Goal: Browse casually: Explore the website without a specific task or goal

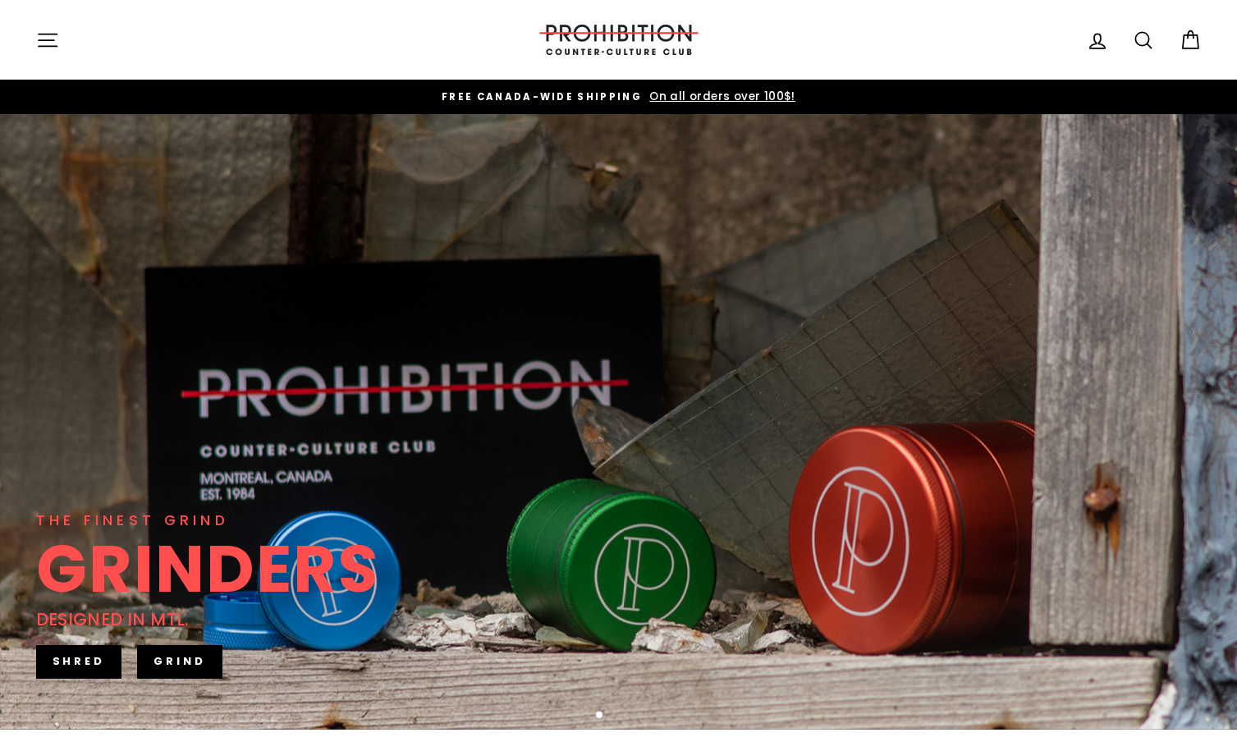
click at [45, 42] on icon "button" at bounding box center [47, 40] width 23 height 23
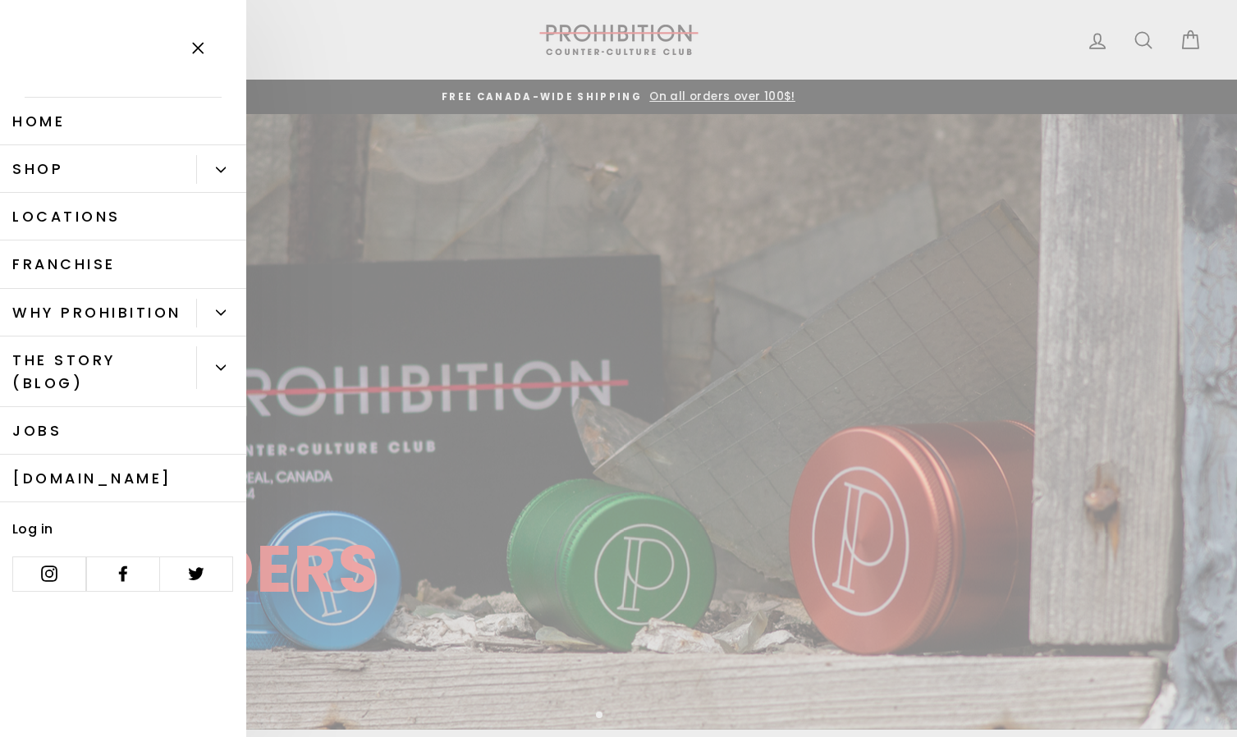
click at [213, 169] on button "Primary" at bounding box center [221, 169] width 50 height 29
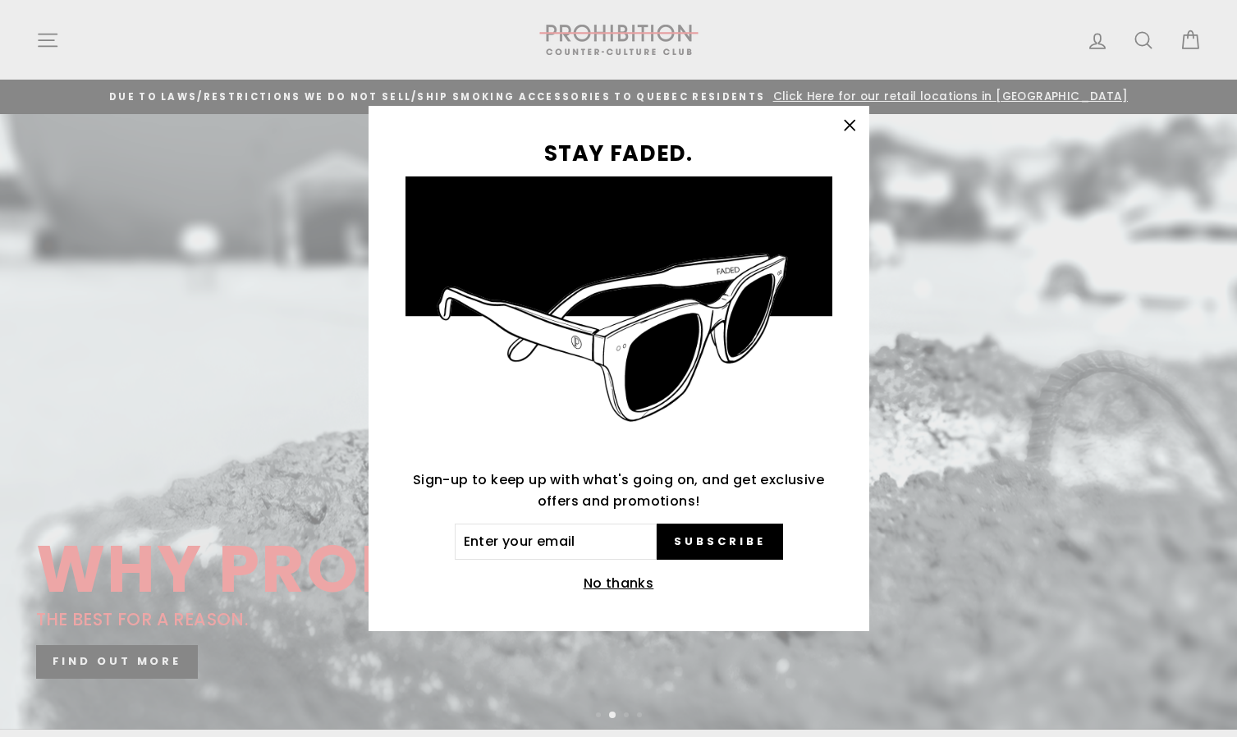
click at [844, 124] on icon "button" at bounding box center [849, 125] width 23 height 23
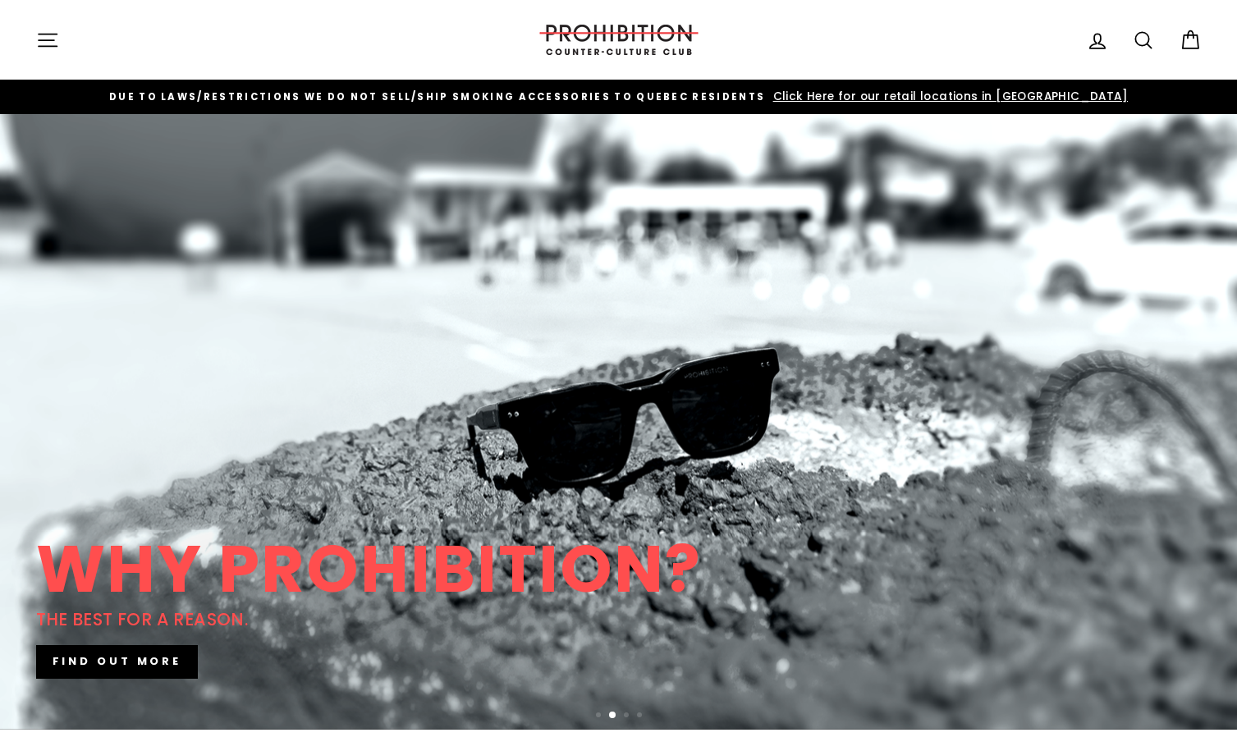
click at [51, 39] on icon "button" at bounding box center [48, 40] width 18 height 12
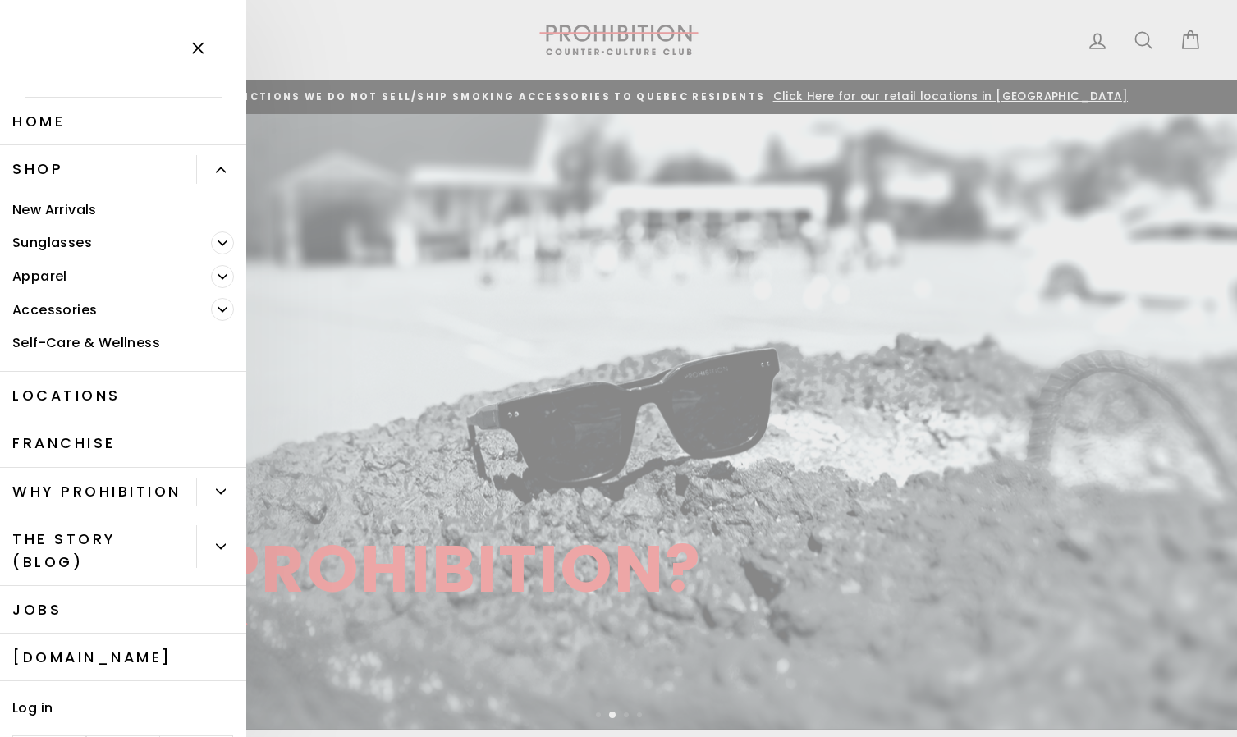
click at [218, 237] on span "Primary" at bounding box center [222, 242] width 23 height 23
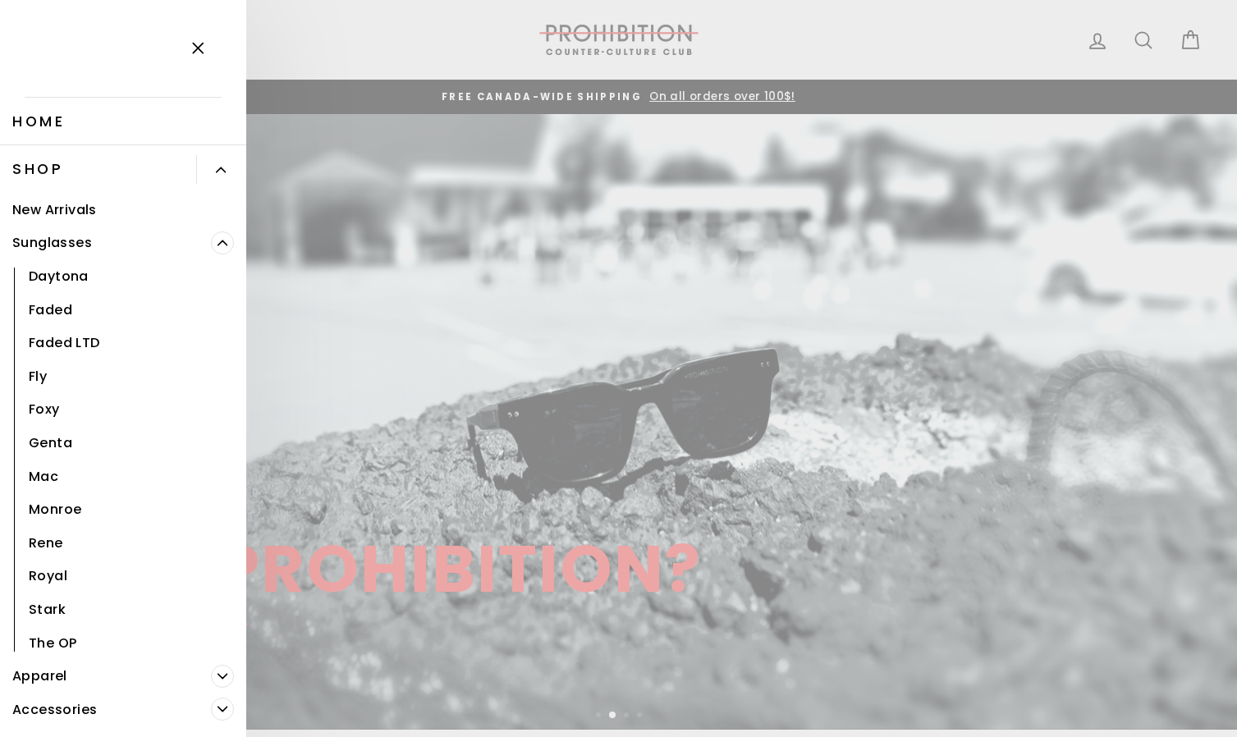
click at [222, 243] on icon "Primary" at bounding box center [222, 243] width 10 height 10
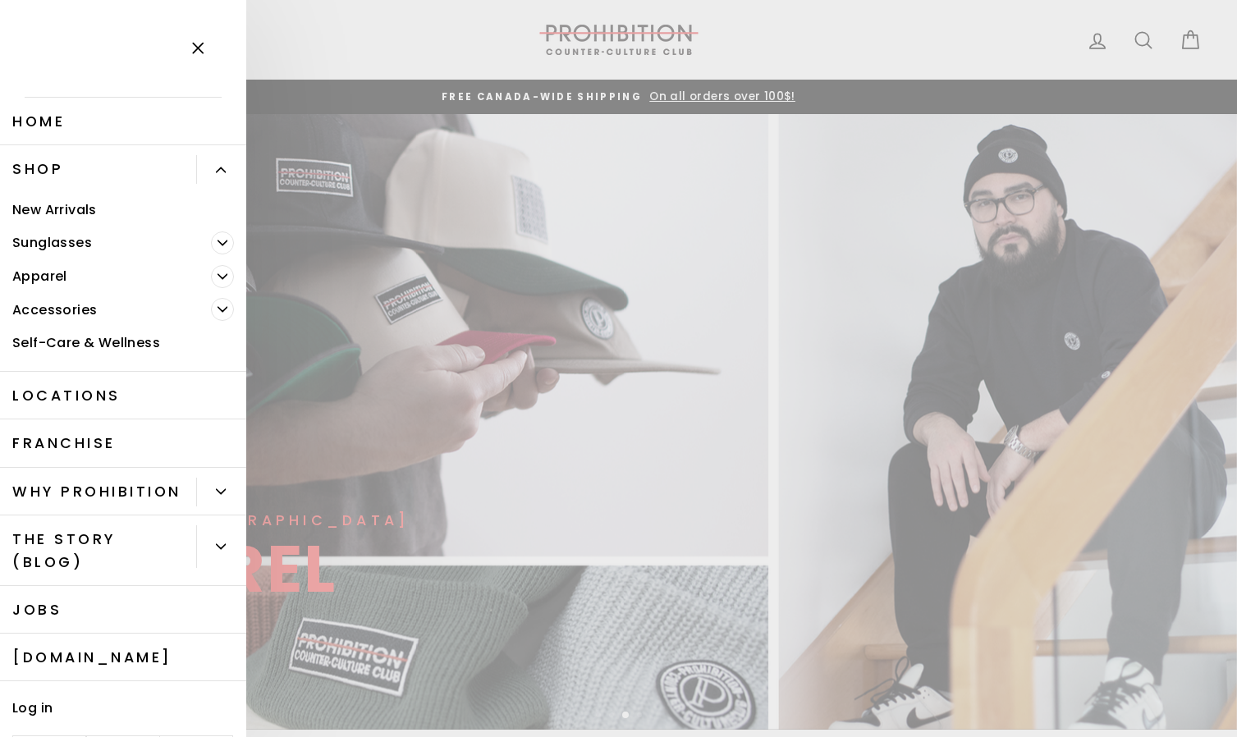
click at [223, 169] on icon "Primary" at bounding box center [221, 170] width 10 height 10
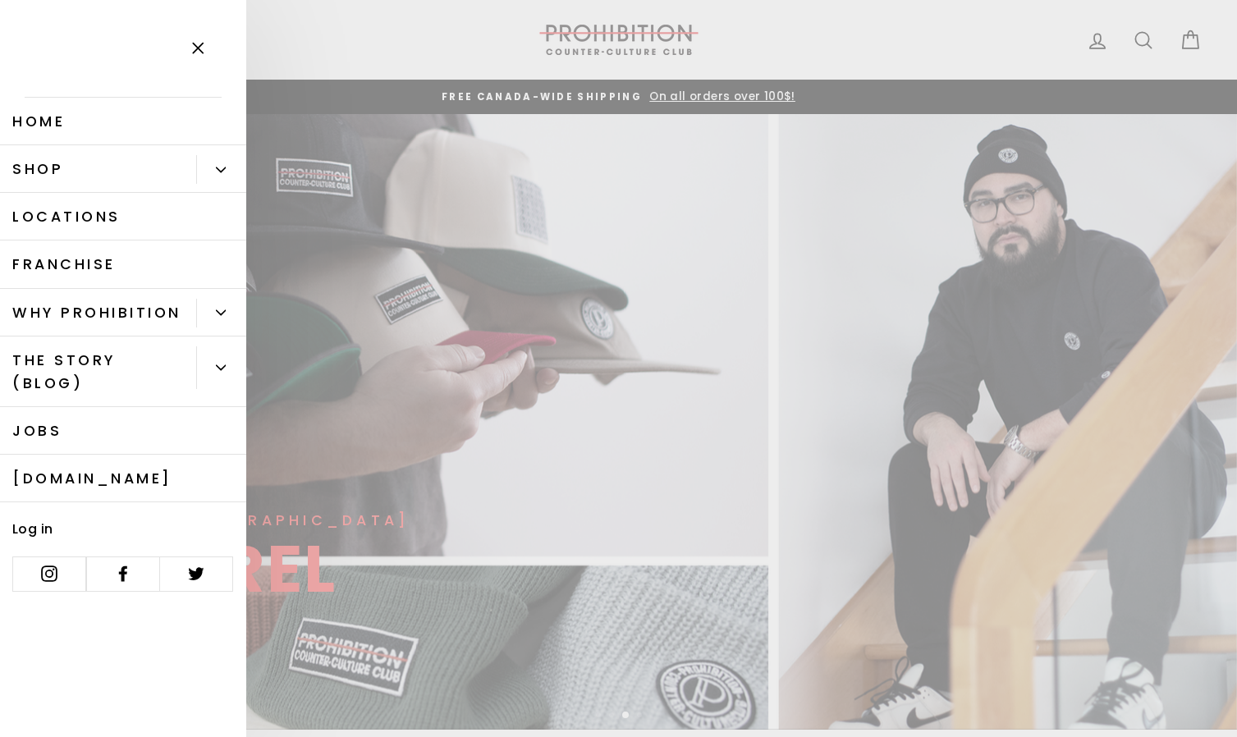
click at [223, 169] on icon "Primary" at bounding box center [221, 169] width 9 height 4
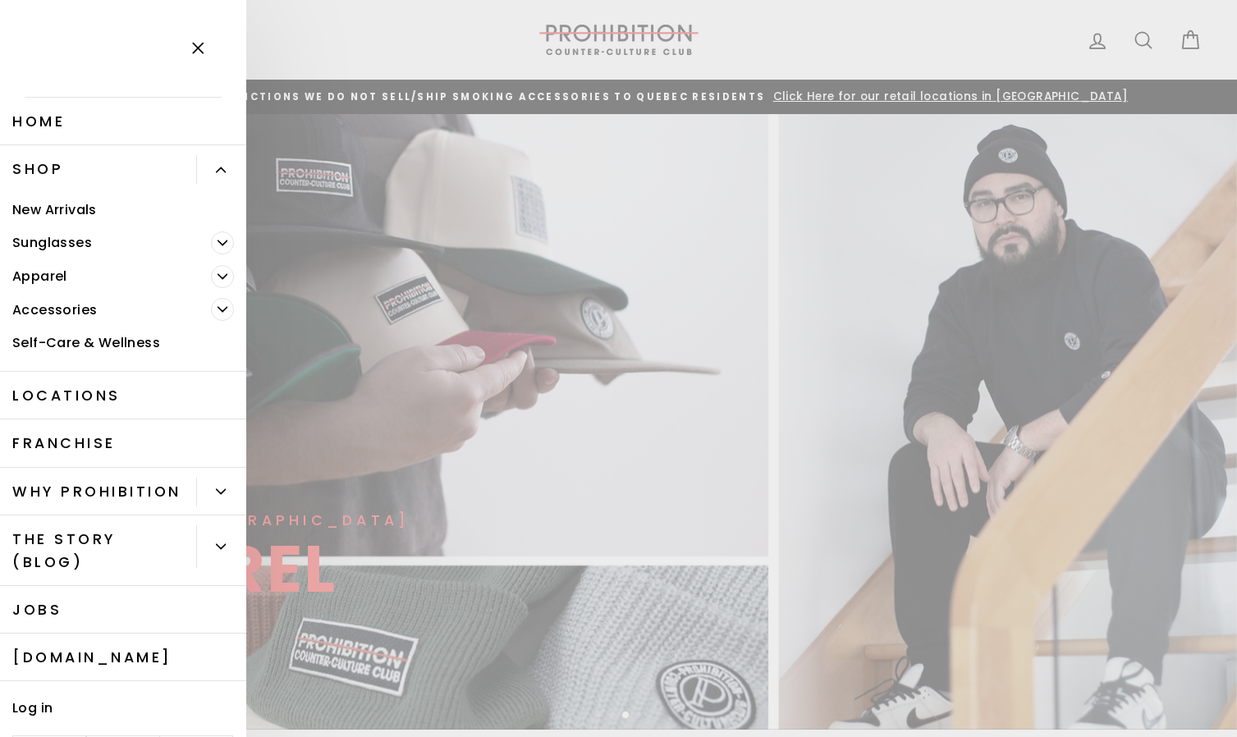
click at [224, 166] on icon "Primary" at bounding box center [221, 170] width 10 height 10
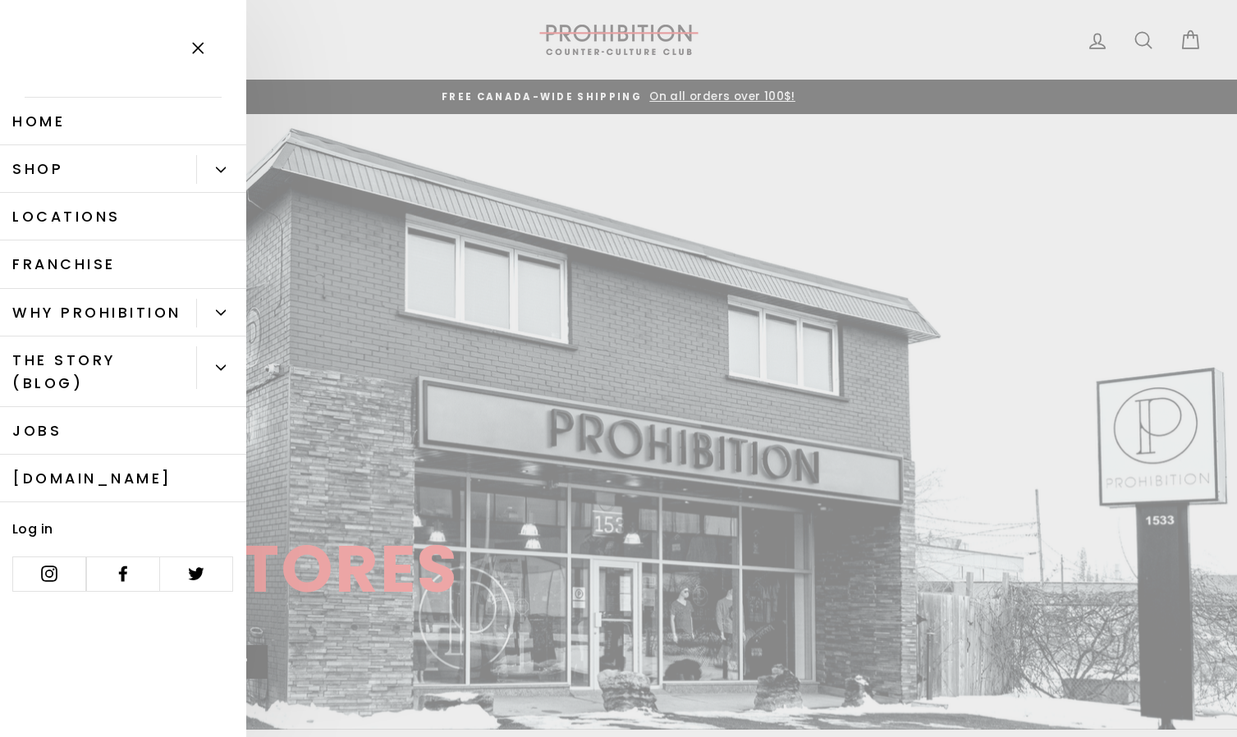
click at [25, 166] on link "Shop" at bounding box center [98, 169] width 196 height 48
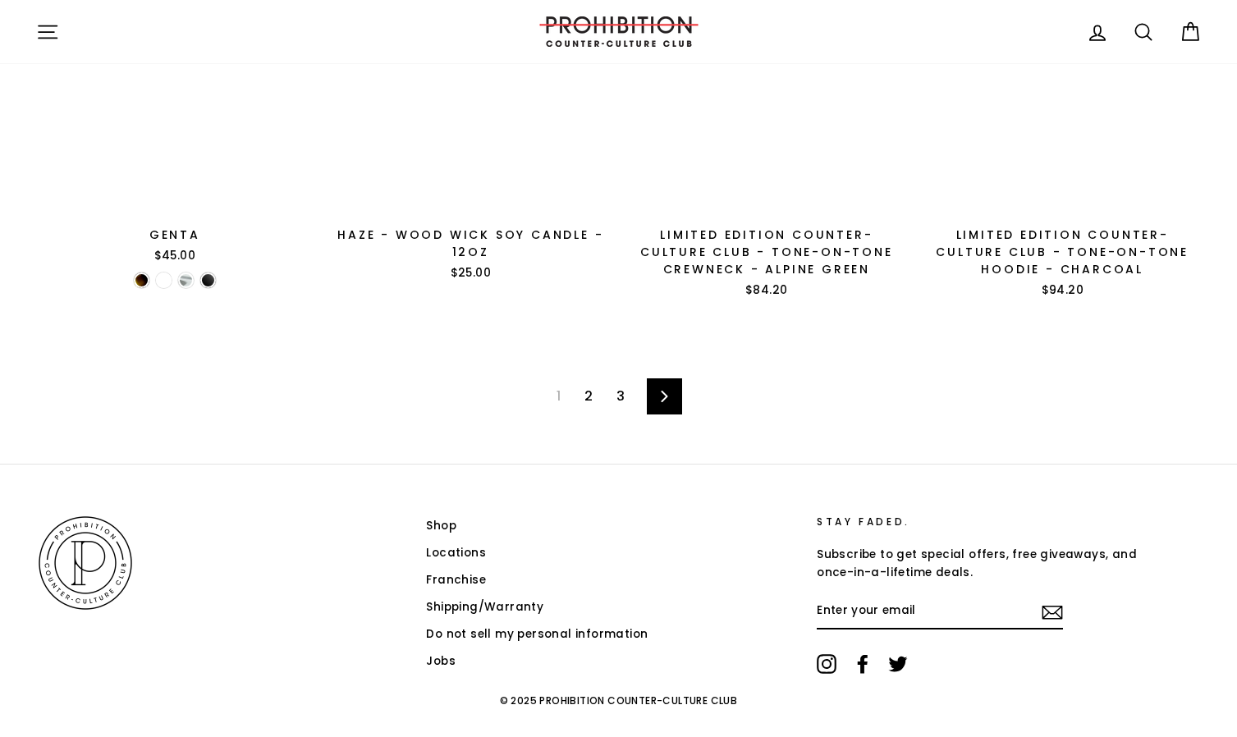
scroll to position [2711, 0]
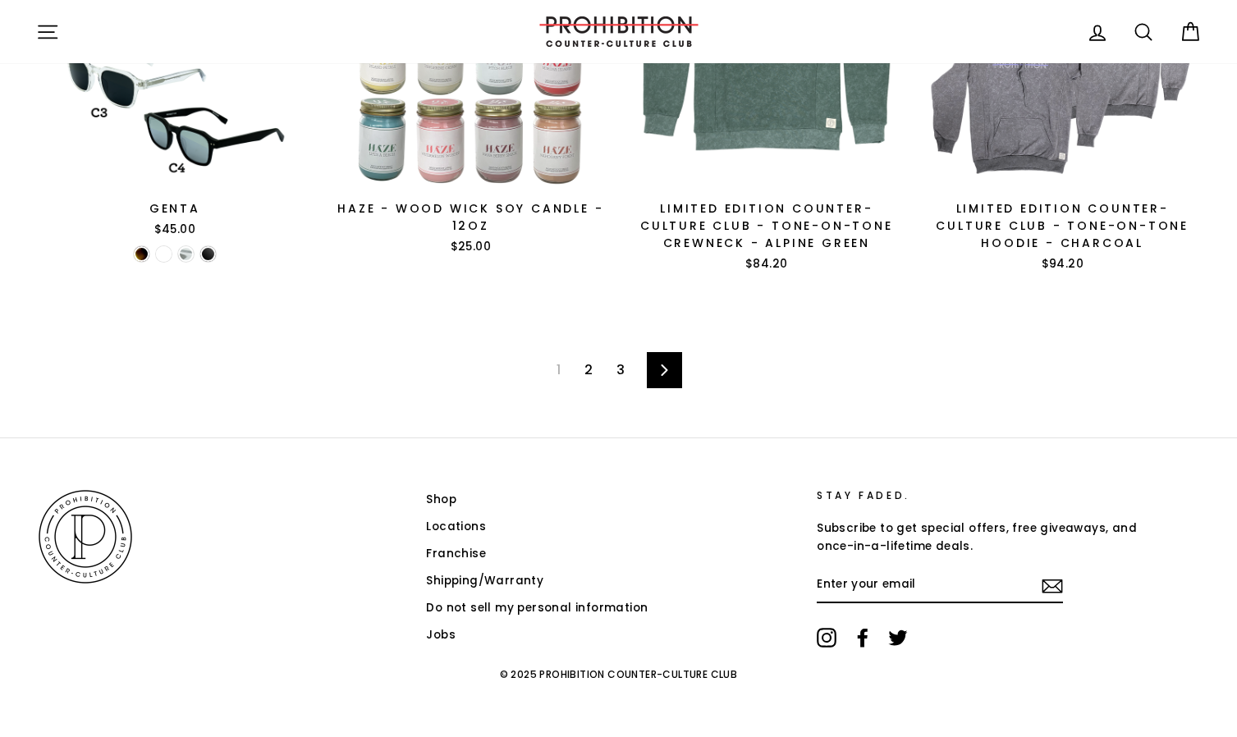
click at [673, 368] on link "Next" at bounding box center [664, 370] width 35 height 36
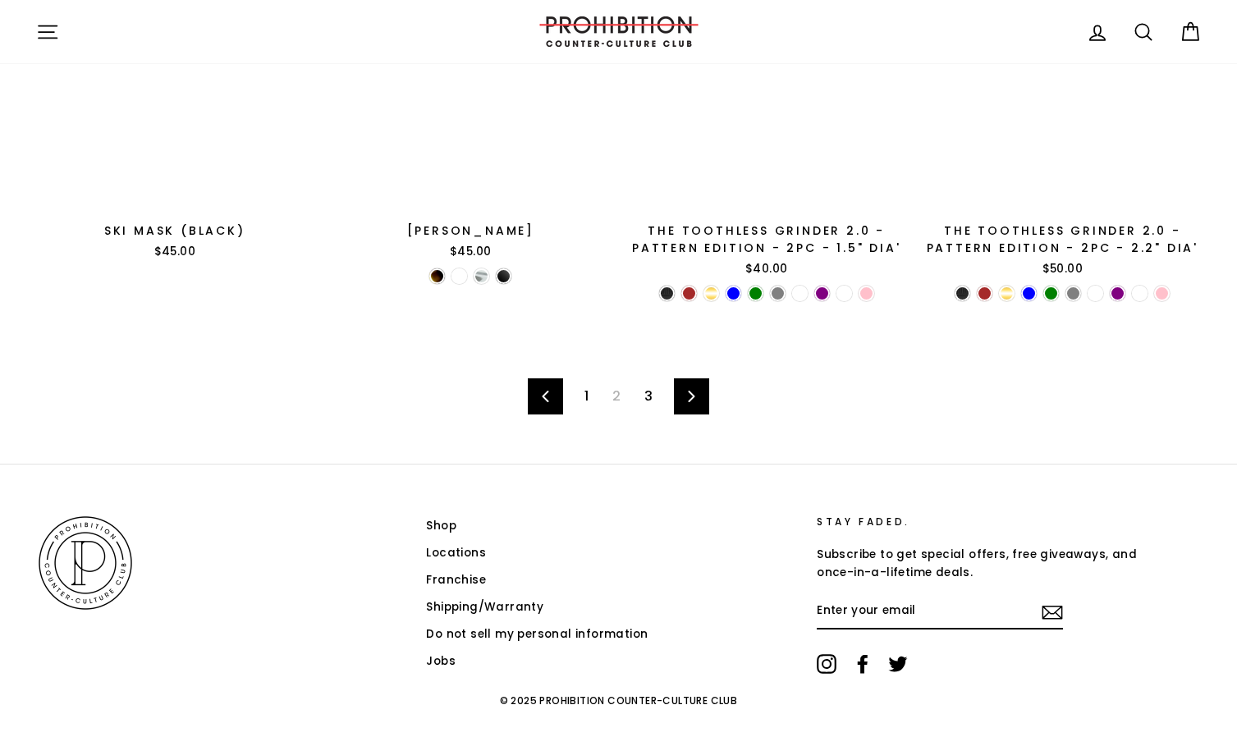
scroll to position [2632, 0]
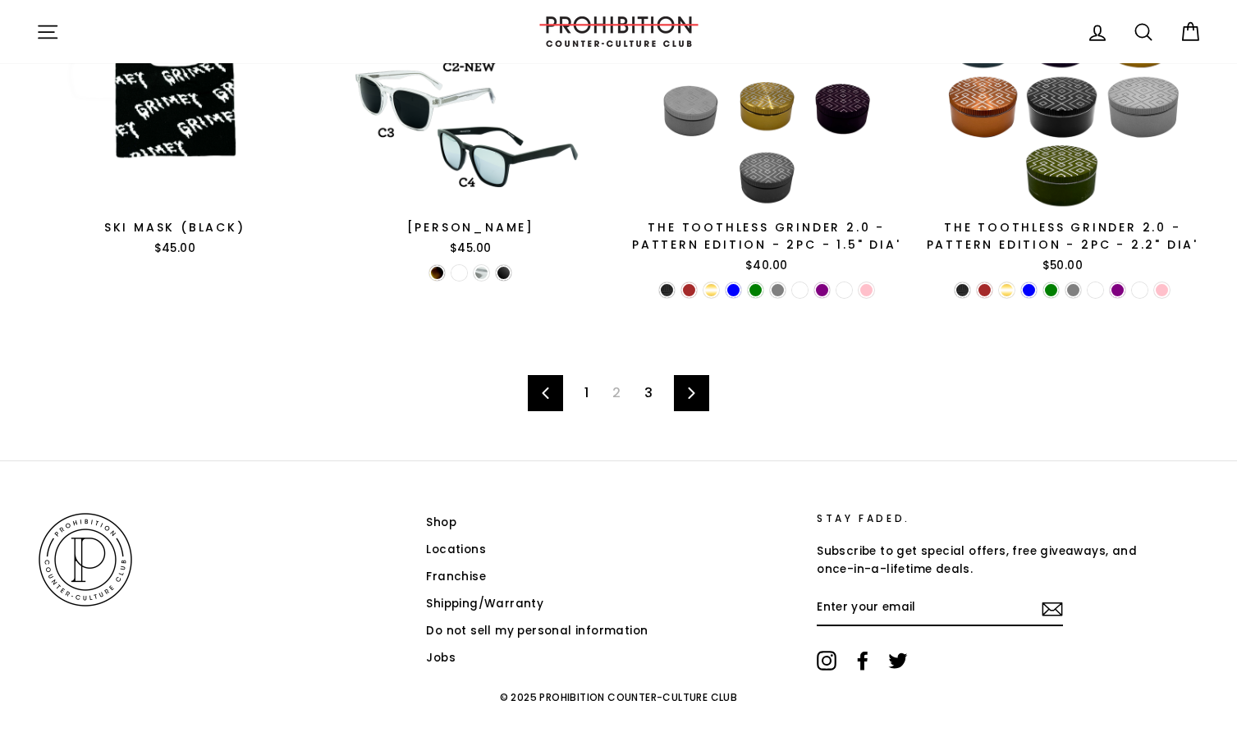
click at [642, 391] on link "3" at bounding box center [648, 393] width 28 height 26
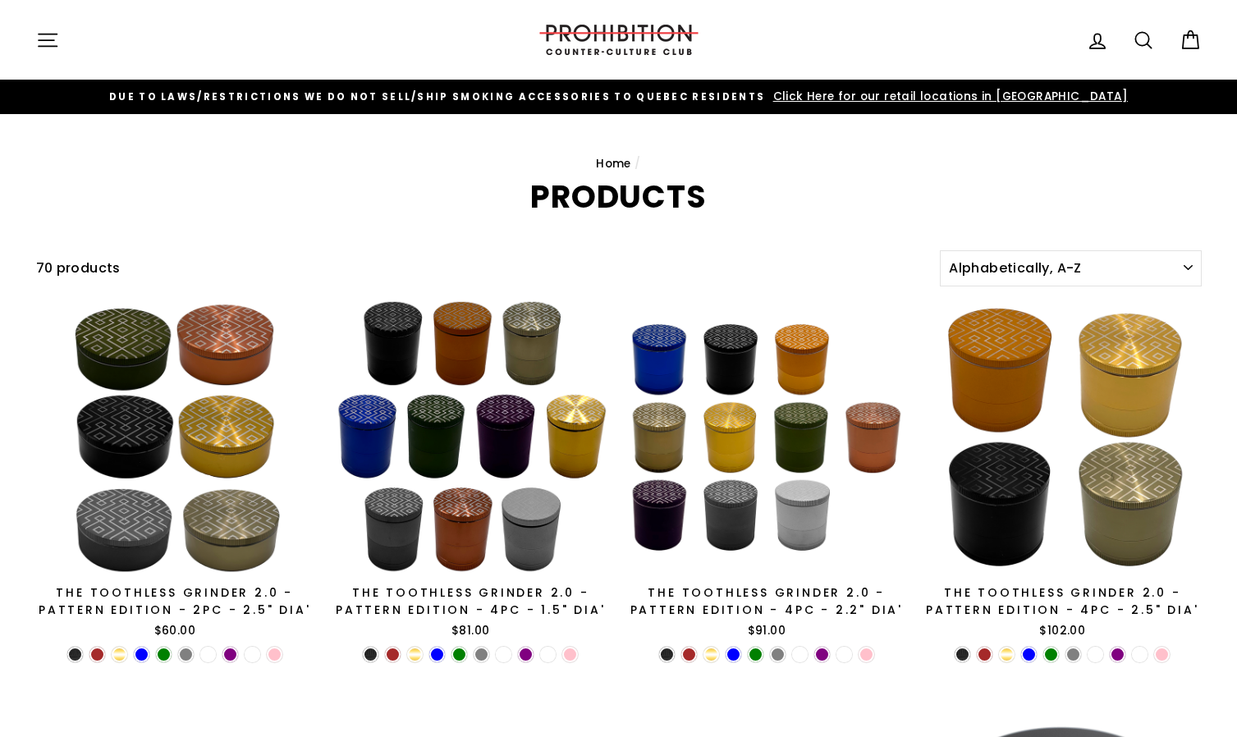
click at [43, 37] on icon "button" at bounding box center [47, 40] width 23 height 23
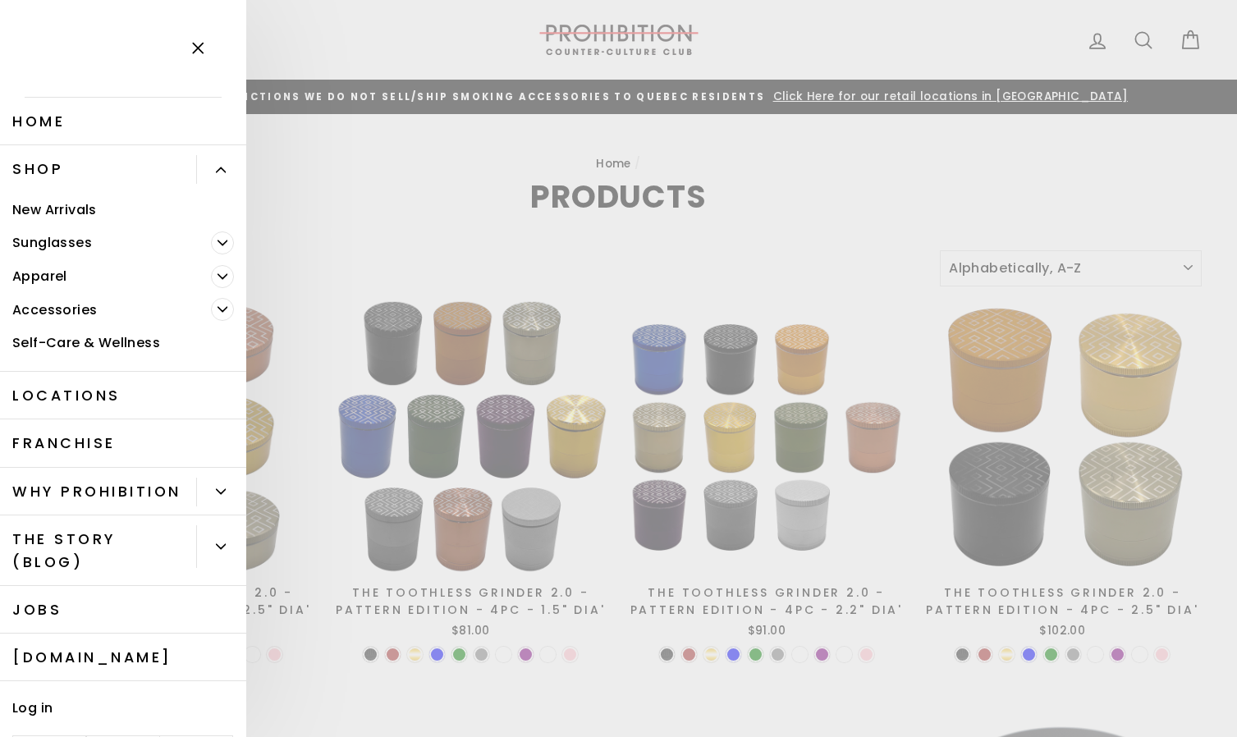
click at [223, 167] on icon "Primary" at bounding box center [221, 170] width 10 height 10
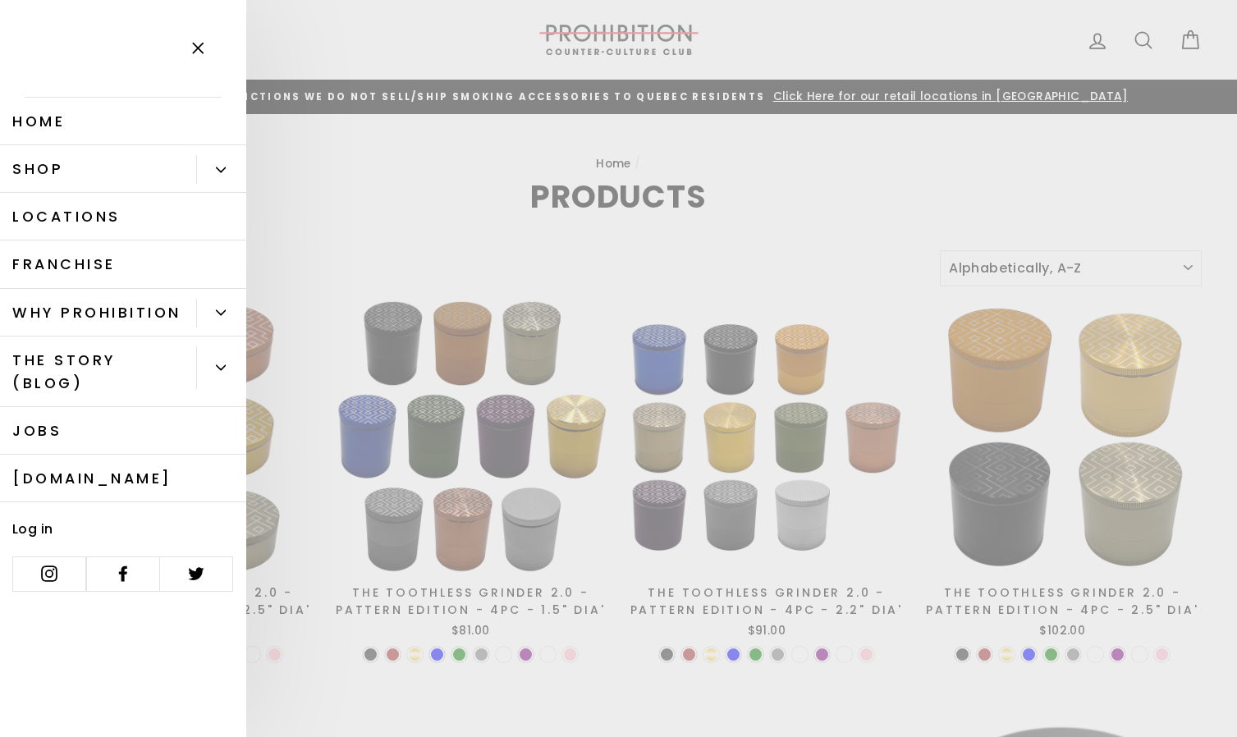
click at [226, 169] on button "Primary" at bounding box center [221, 169] width 50 height 29
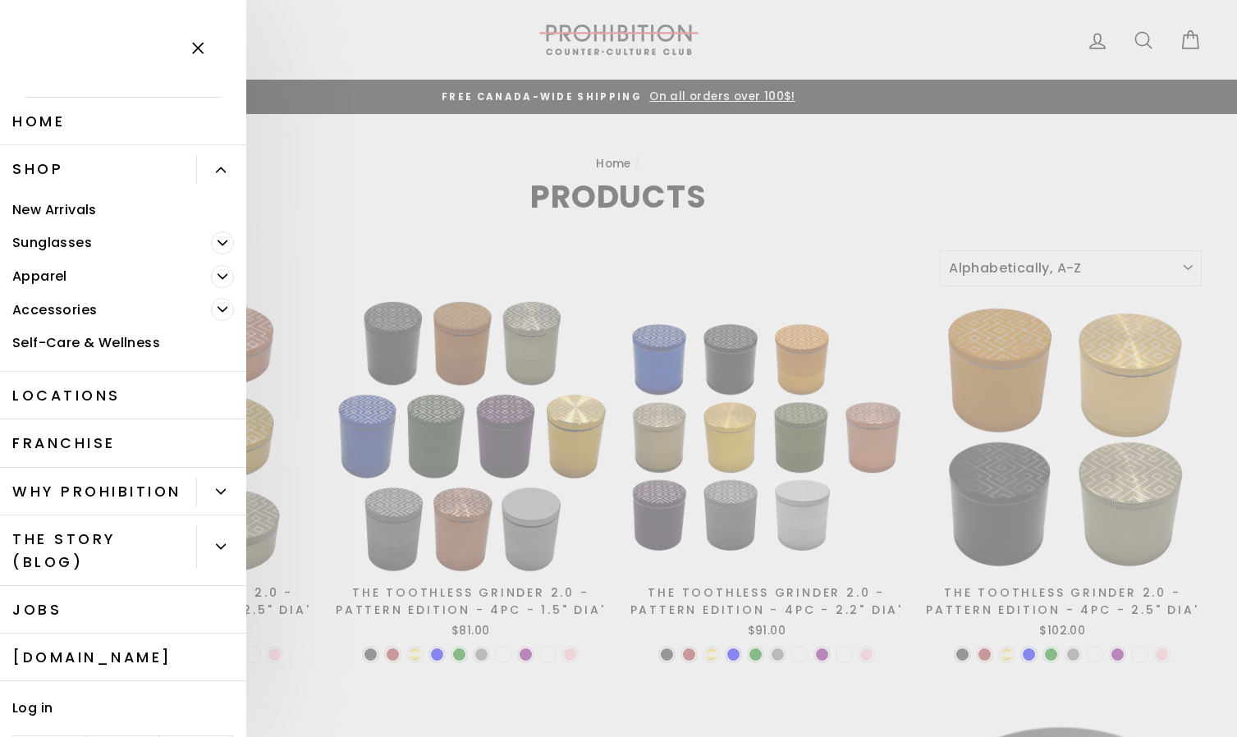
click at [226, 169] on button "Primary" at bounding box center [221, 169] width 50 height 29
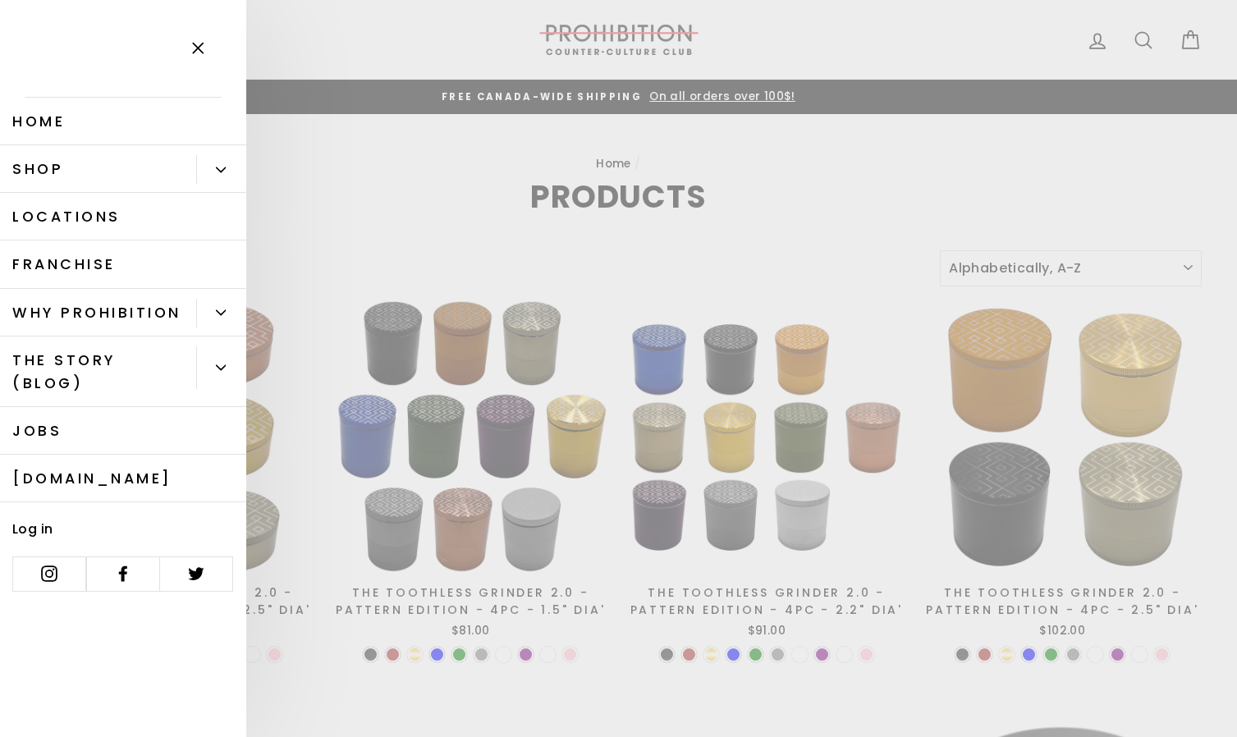
click at [227, 303] on button "Primary" at bounding box center [221, 313] width 50 height 29
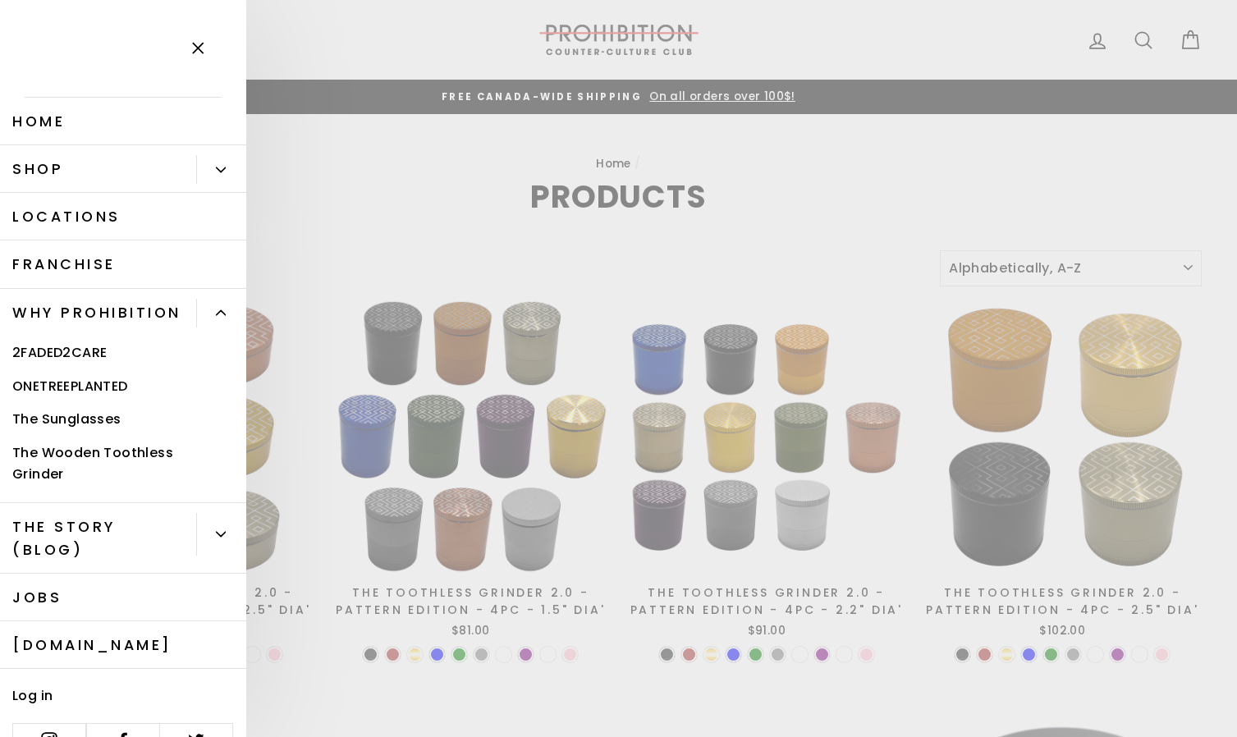
click at [228, 304] on button "Primary" at bounding box center [221, 313] width 50 height 29
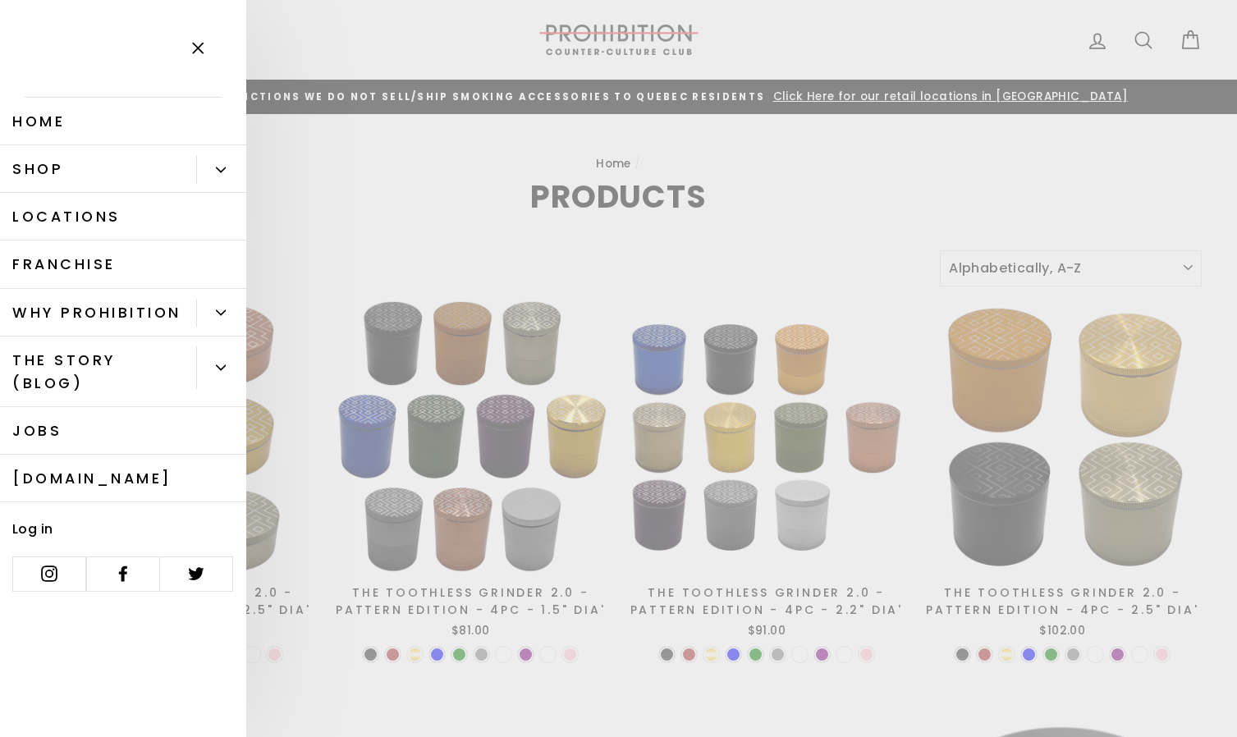
click at [224, 304] on button "Primary" at bounding box center [221, 313] width 50 height 29
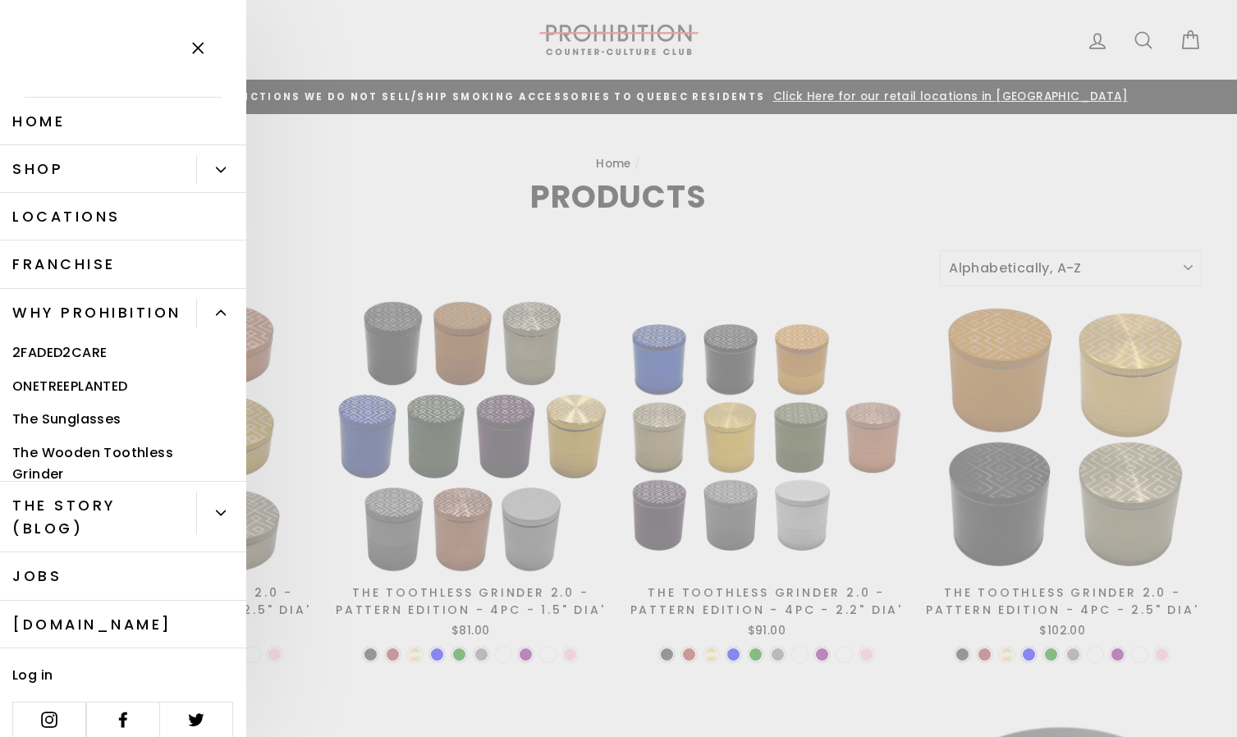
click at [224, 304] on button "Primary" at bounding box center [221, 313] width 50 height 29
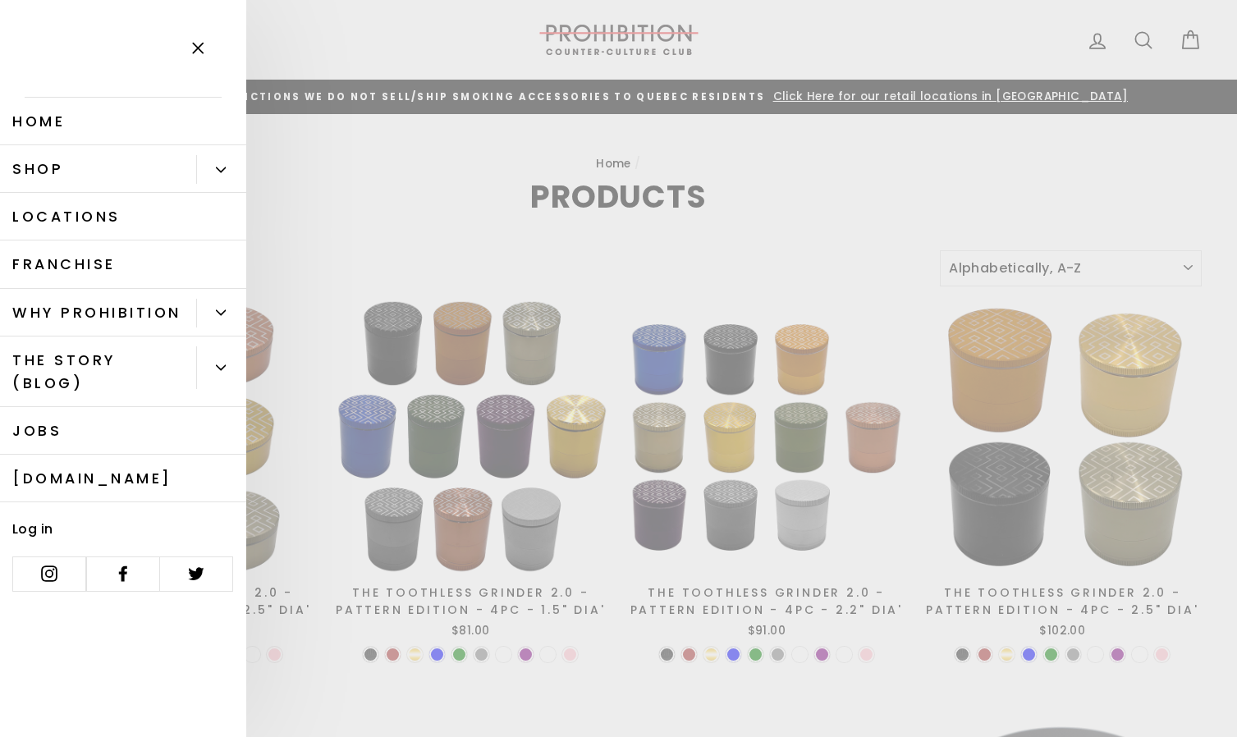
click at [219, 377] on button "Primary" at bounding box center [221, 367] width 50 height 43
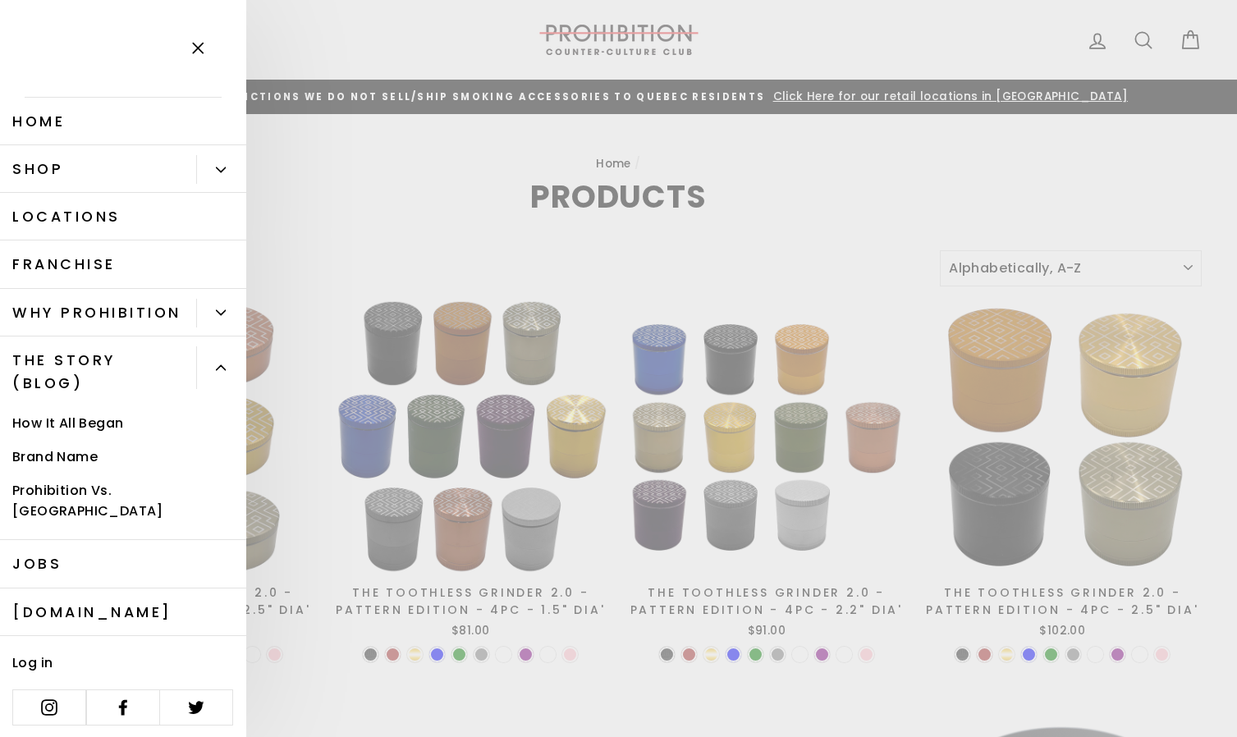
click at [219, 377] on button "Primary" at bounding box center [221, 367] width 50 height 43
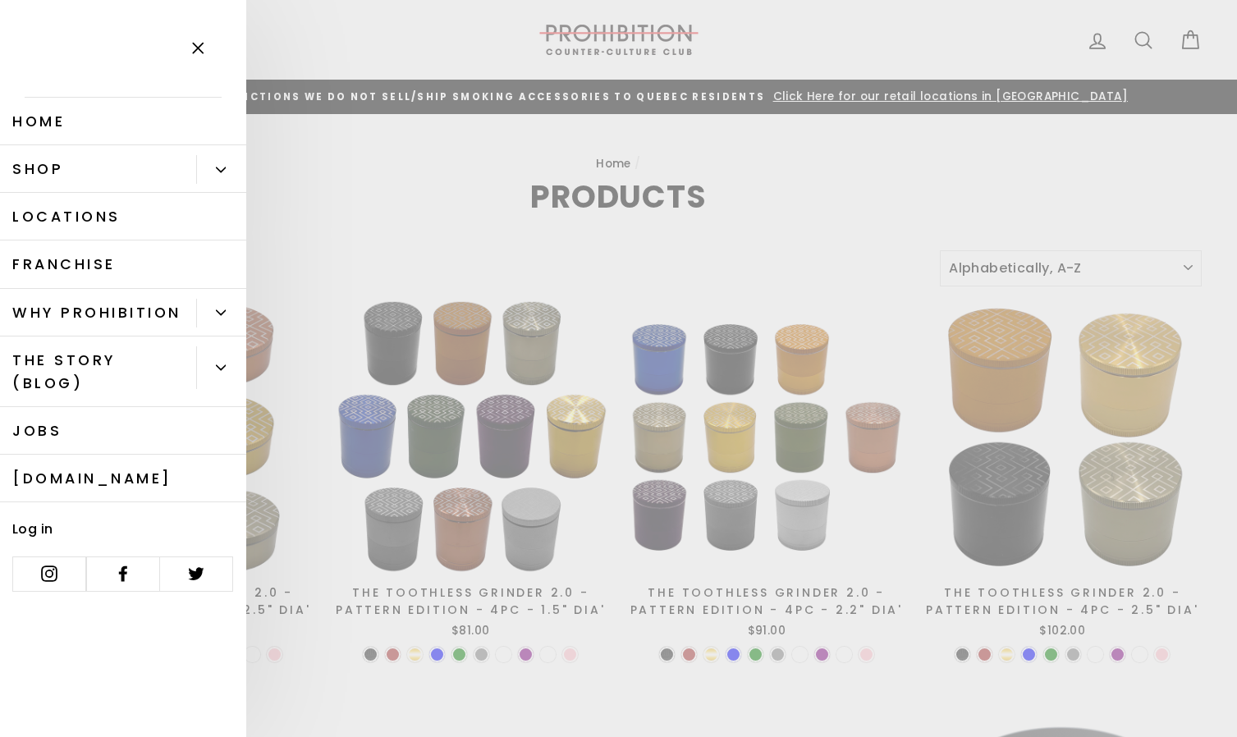
click at [223, 372] on icon "Primary" at bounding box center [221, 368] width 10 height 10
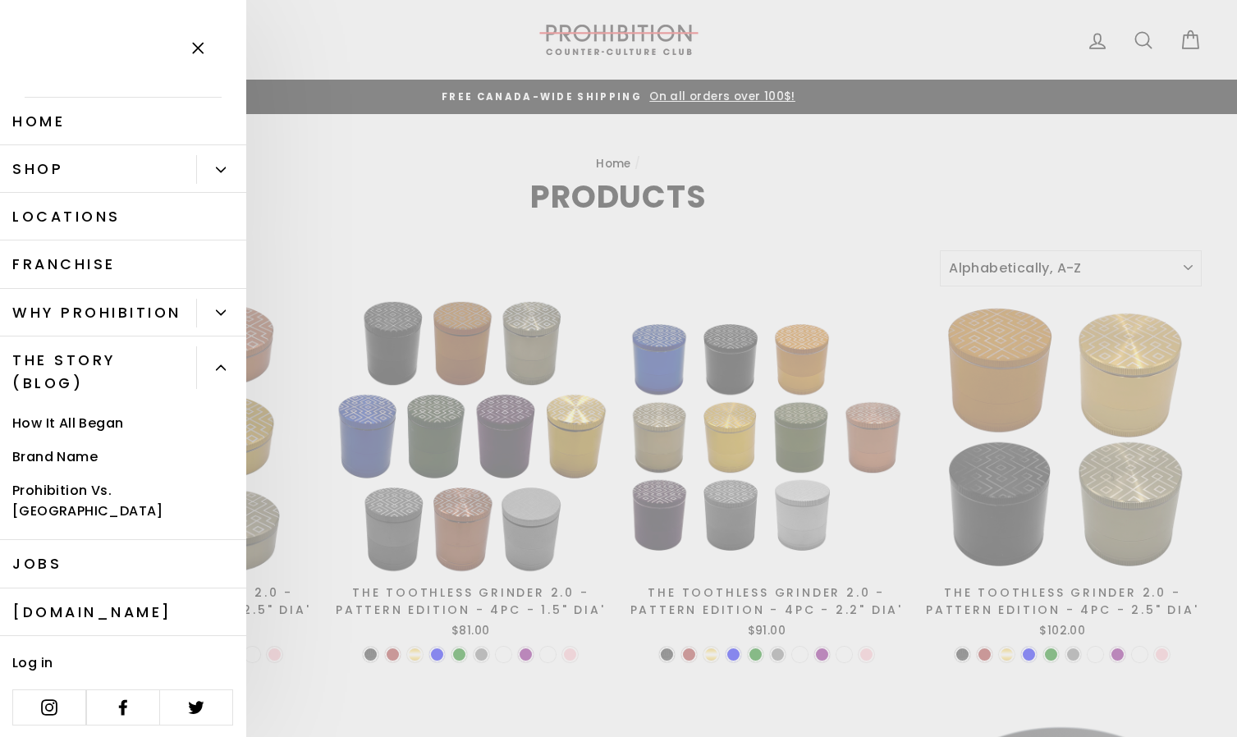
click at [223, 372] on icon "Primary" at bounding box center [221, 368] width 10 height 10
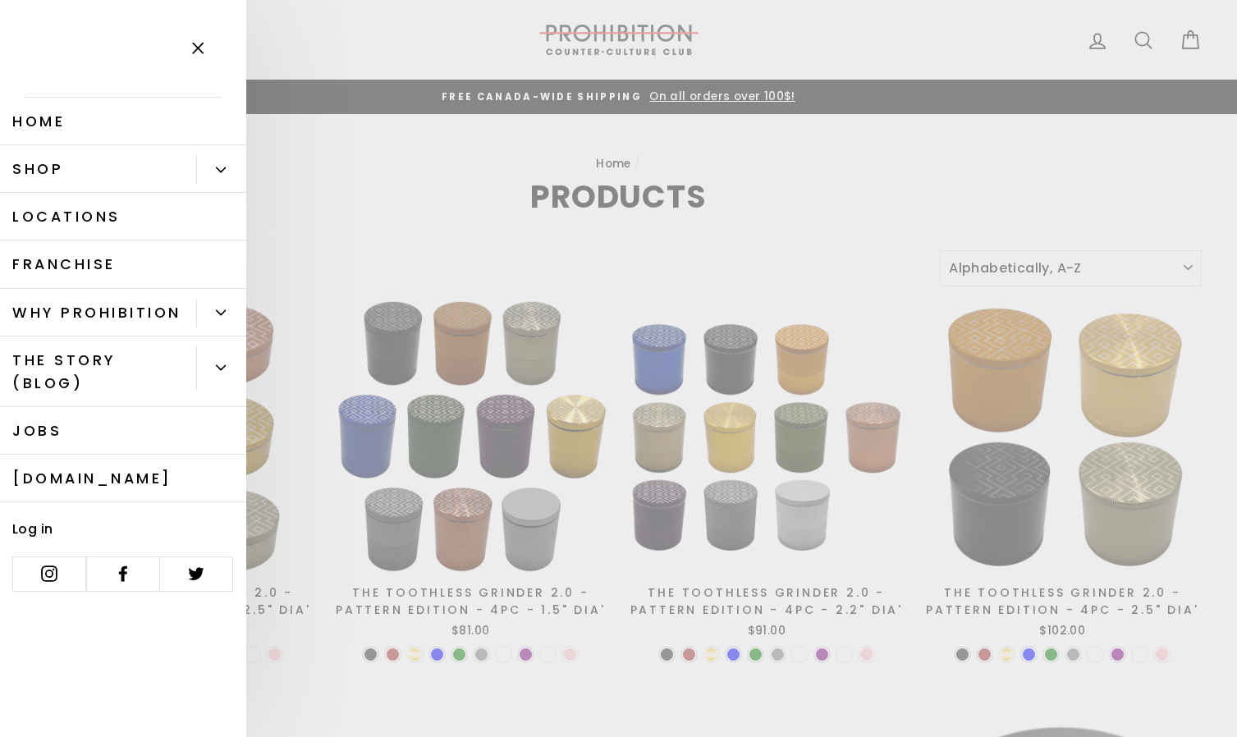
click at [188, 66] on button "Close menu" at bounding box center [198, 49] width 48 height 78
